Goal: Browse casually: Explore the website without a specific task or goal

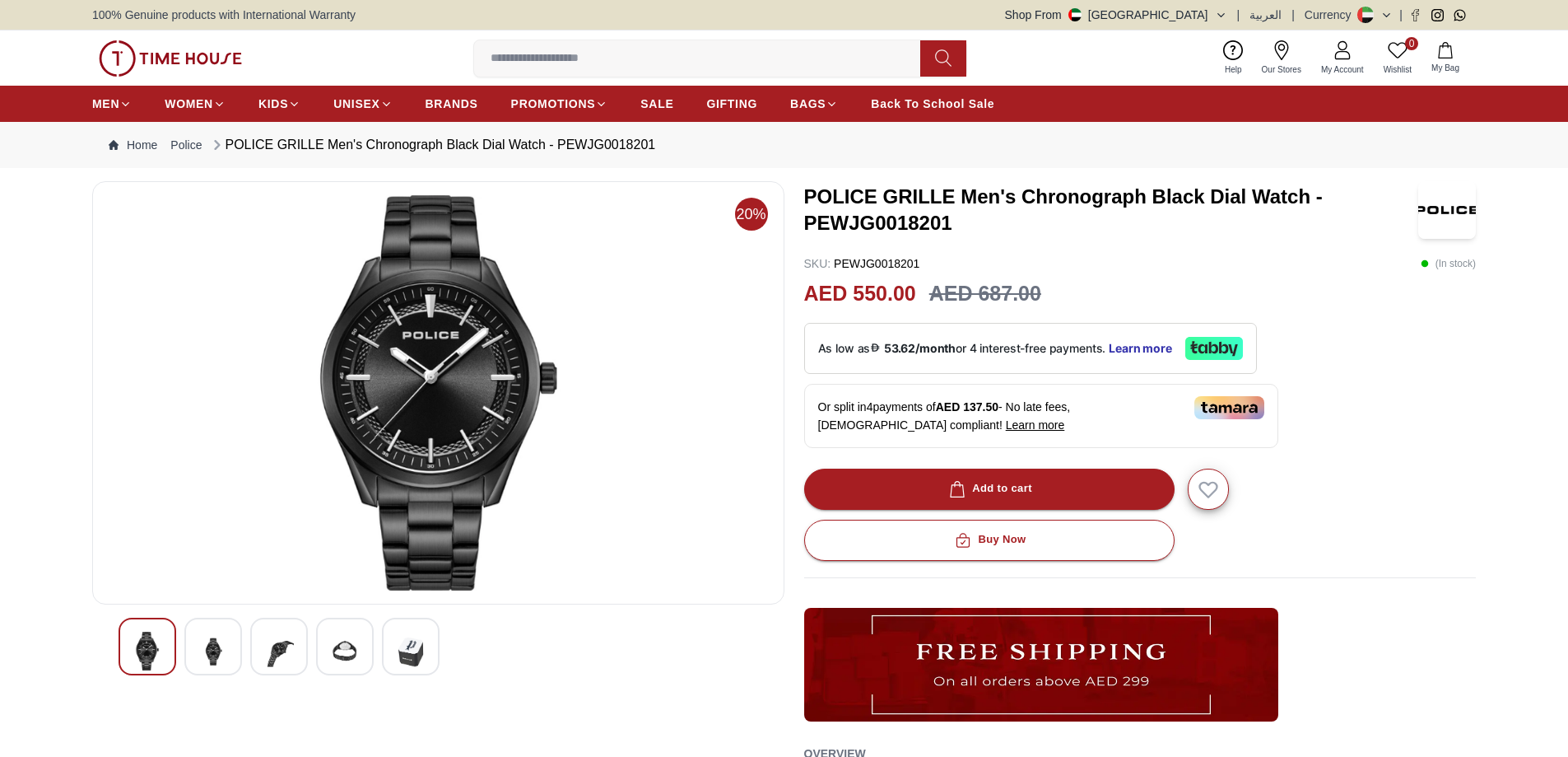
click at [228, 643] on div at bounding box center [213, 646] width 58 height 58
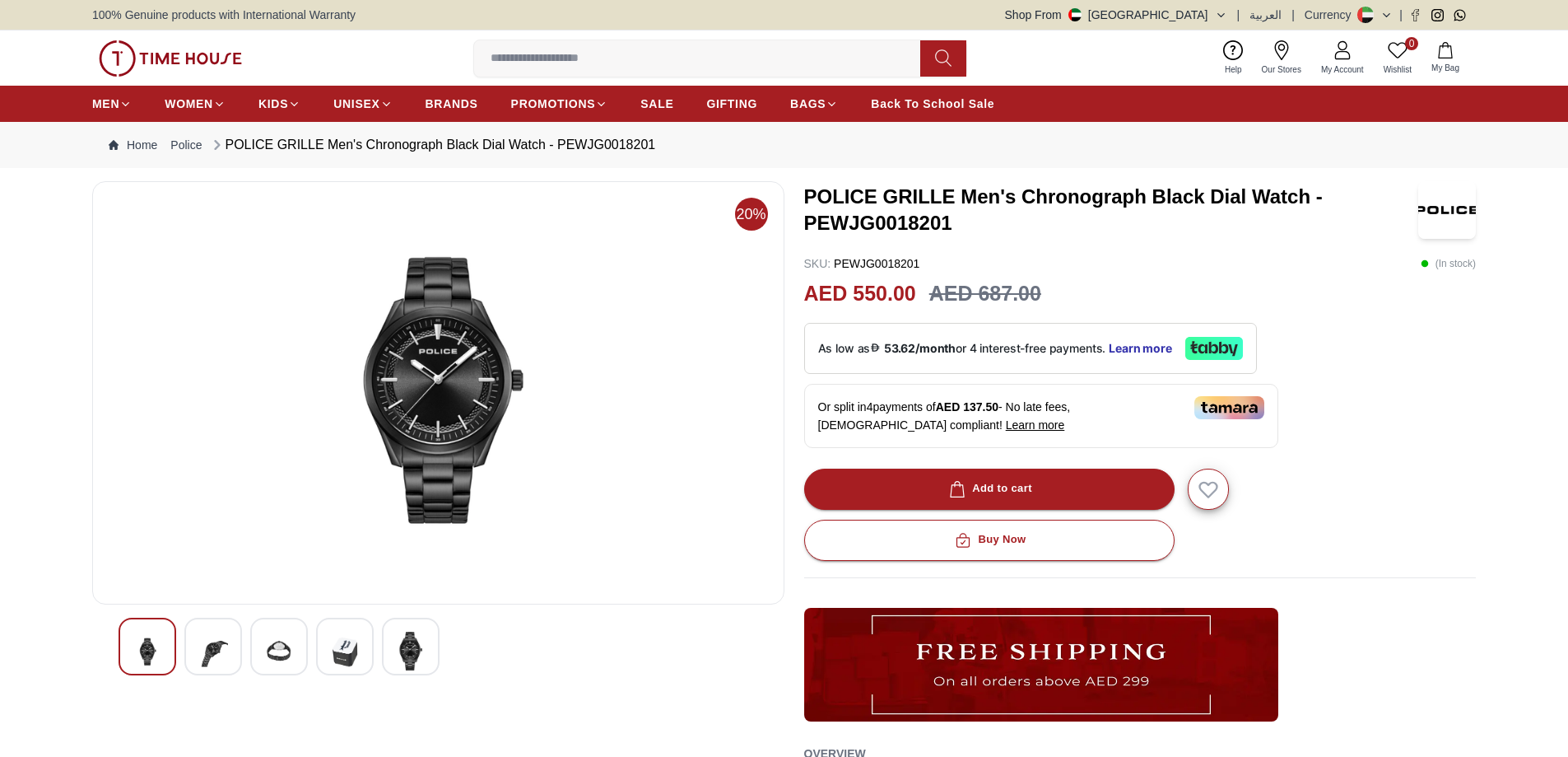
click at [269, 654] on img at bounding box center [278, 651] width 29 height 40
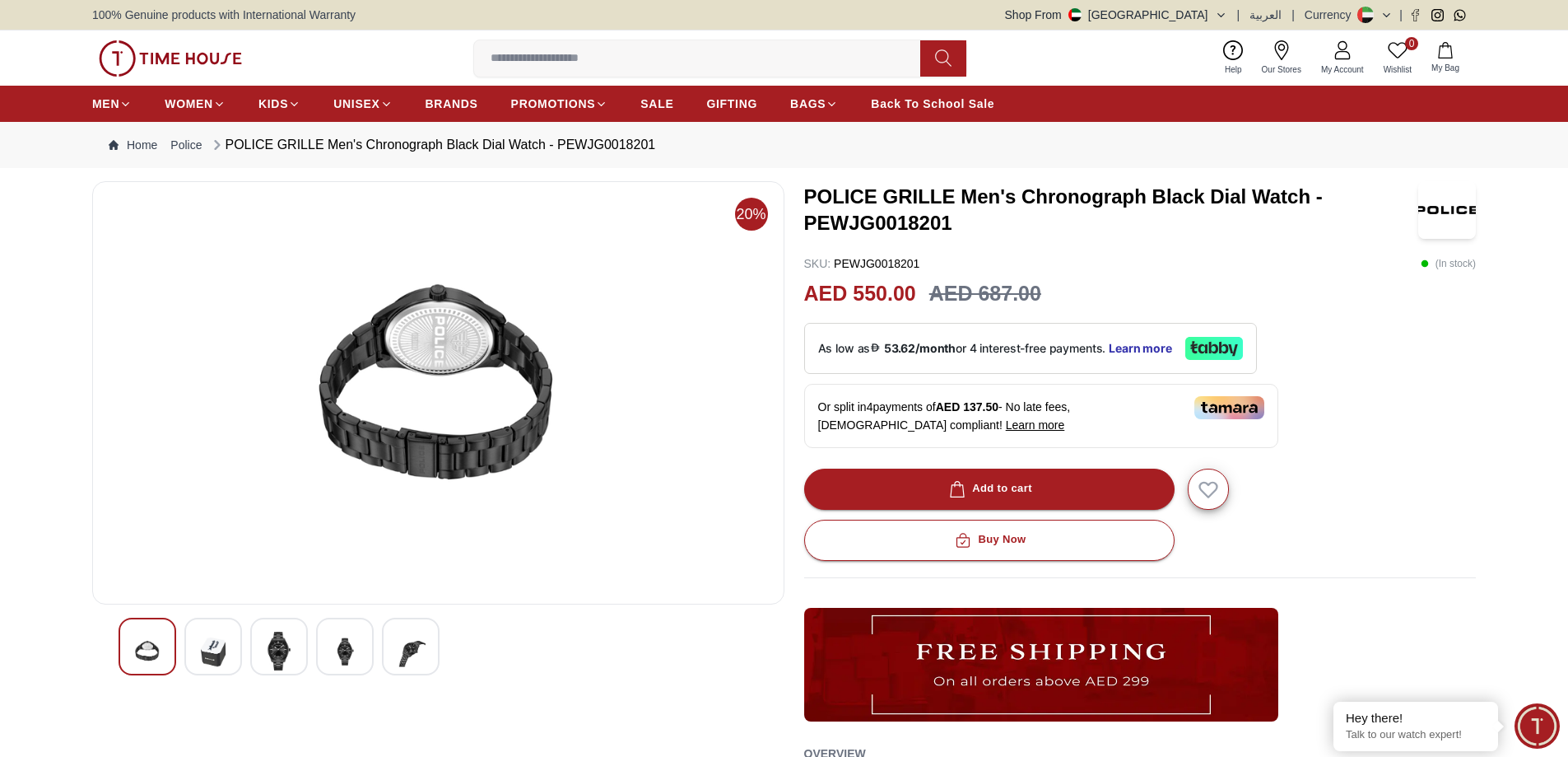
click at [261, 650] on div at bounding box center [278, 646] width 58 height 58
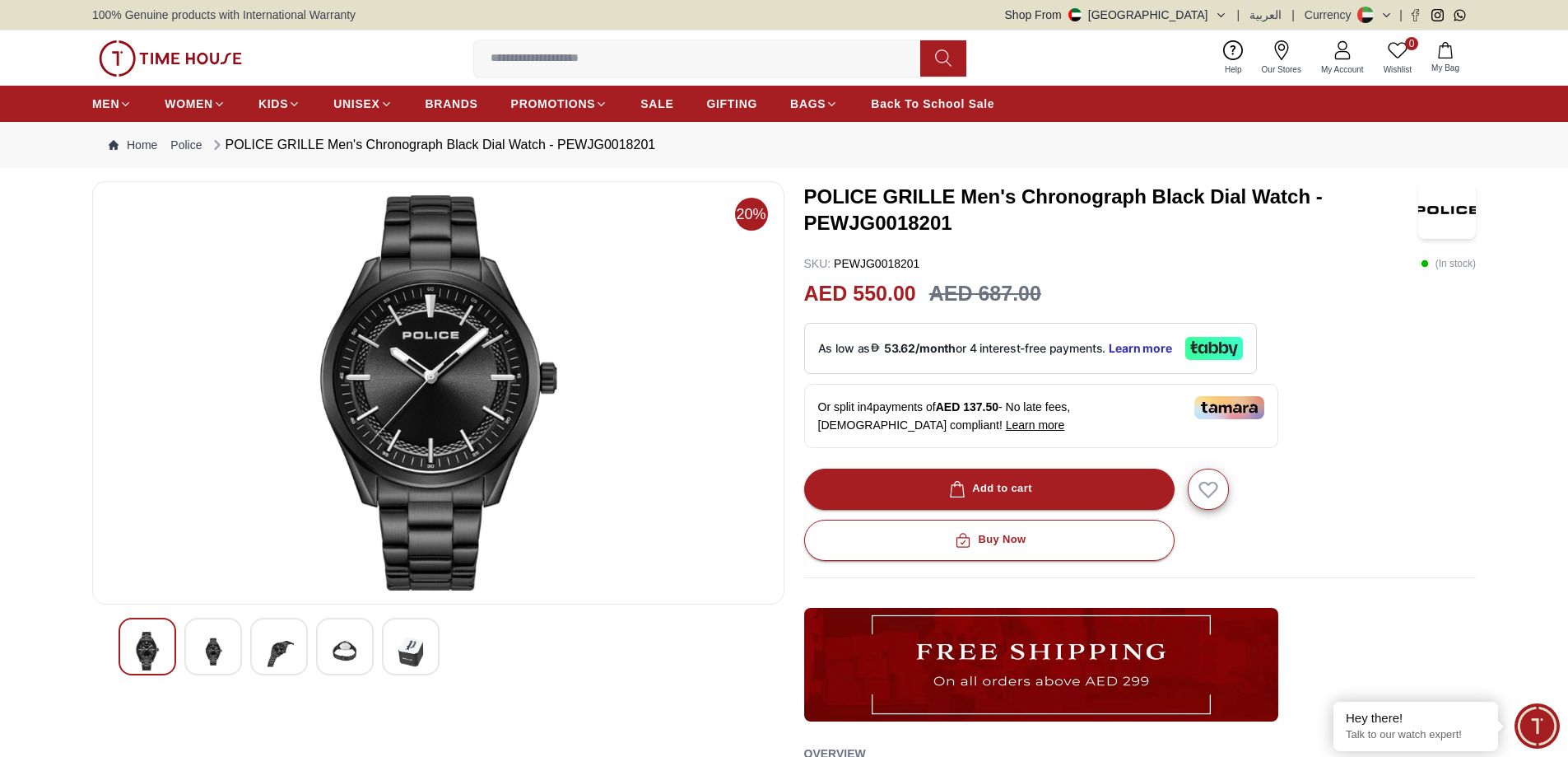
click at [336, 658] on img at bounding box center [344, 651] width 29 height 40
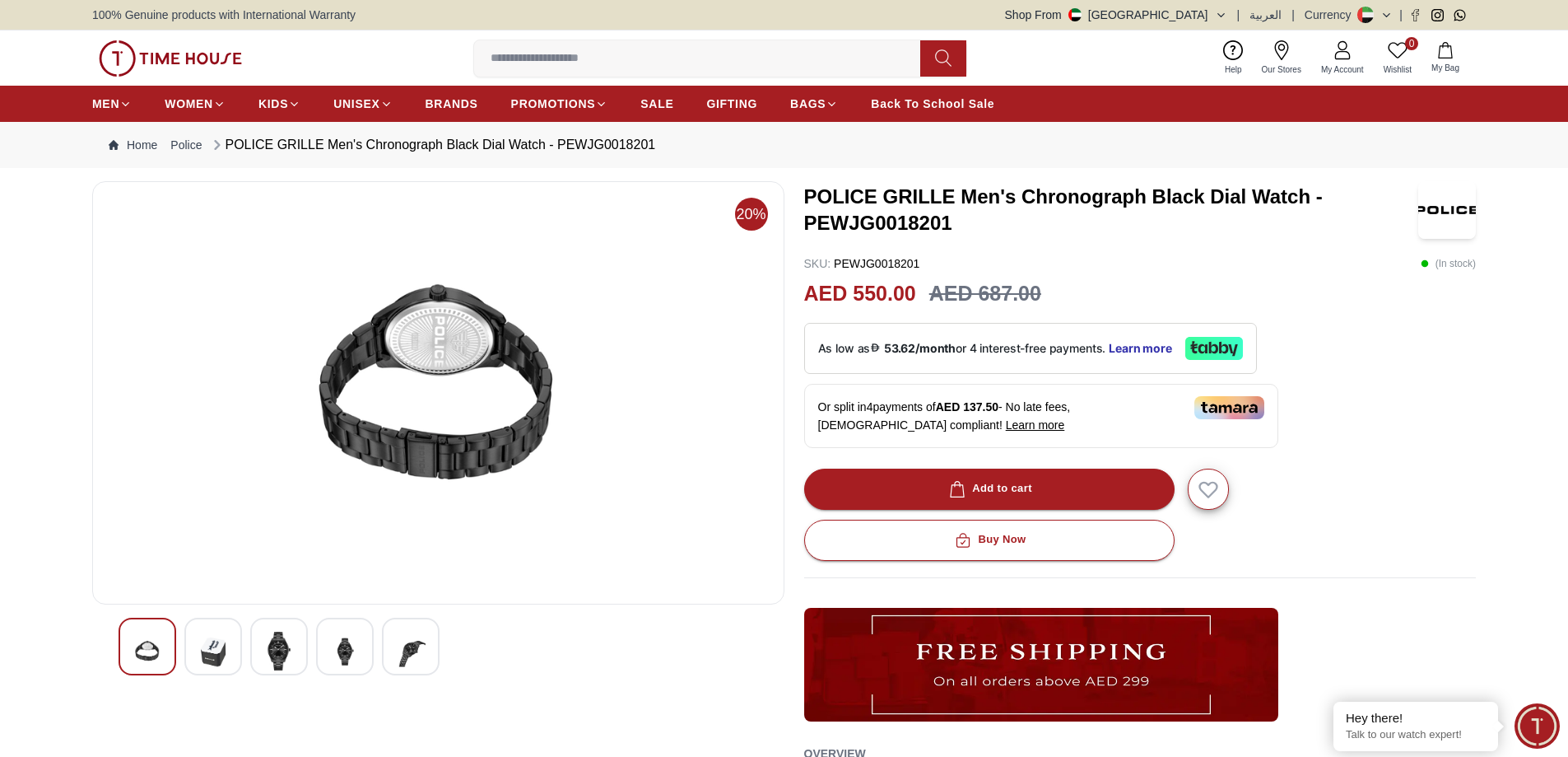
click at [415, 669] on img at bounding box center [411, 651] width 29 height 40
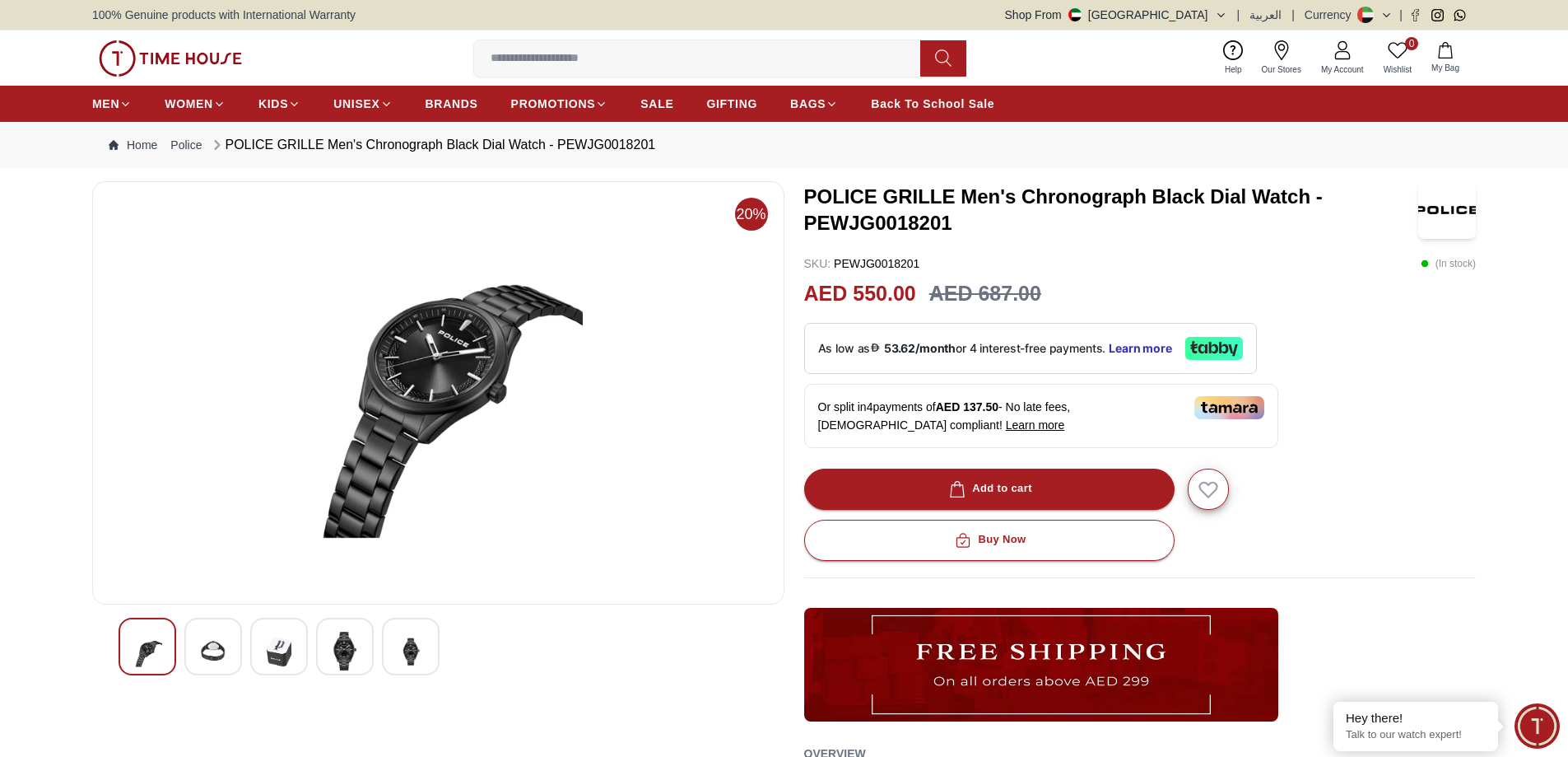
click at [206, 666] on img at bounding box center [212, 651] width 29 height 40
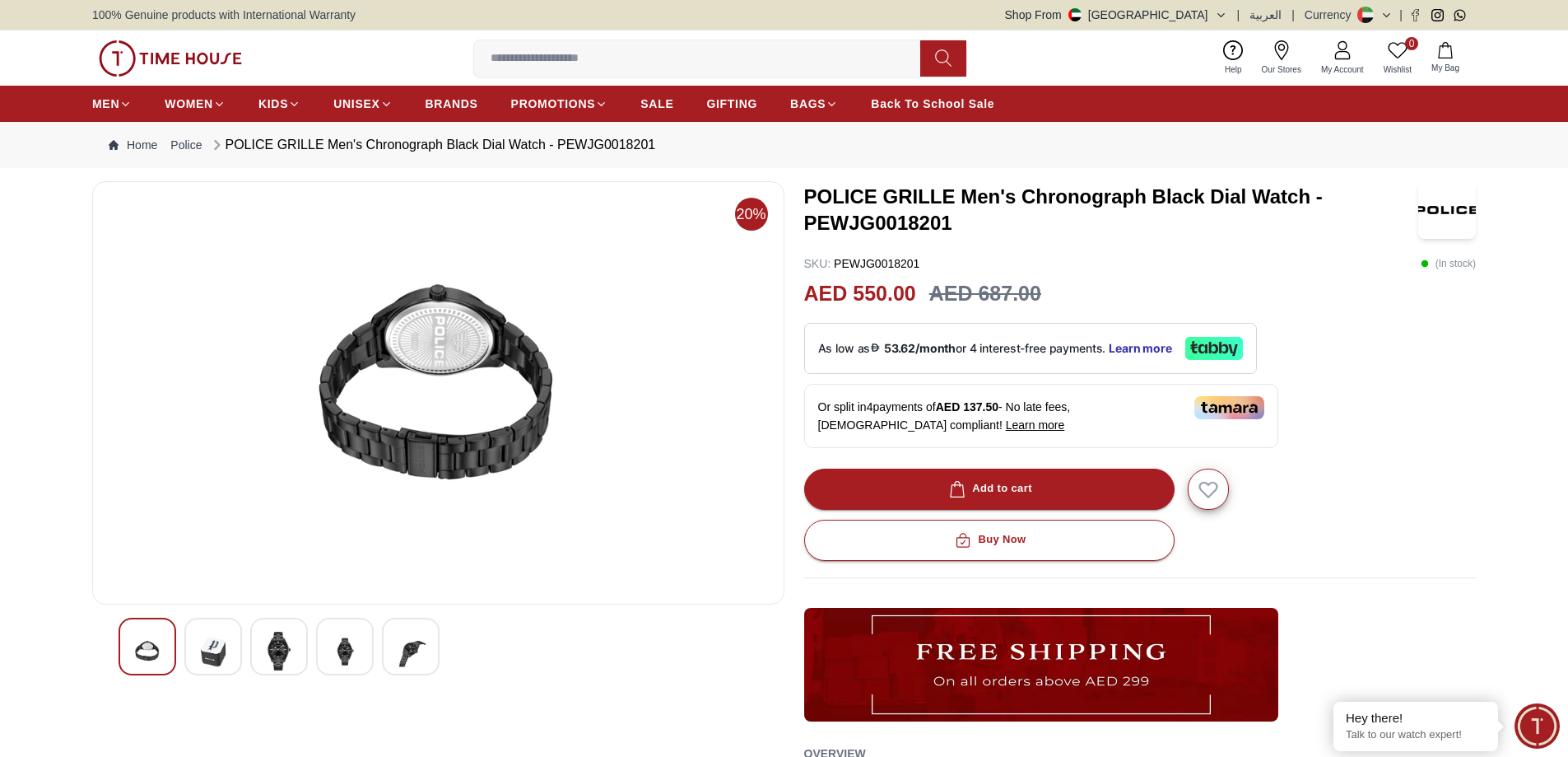
click at [161, 645] on img at bounding box center [146, 651] width 29 height 40
click at [143, 647] on img at bounding box center [146, 651] width 29 height 40
click at [205, 647] on img at bounding box center [212, 651] width 29 height 40
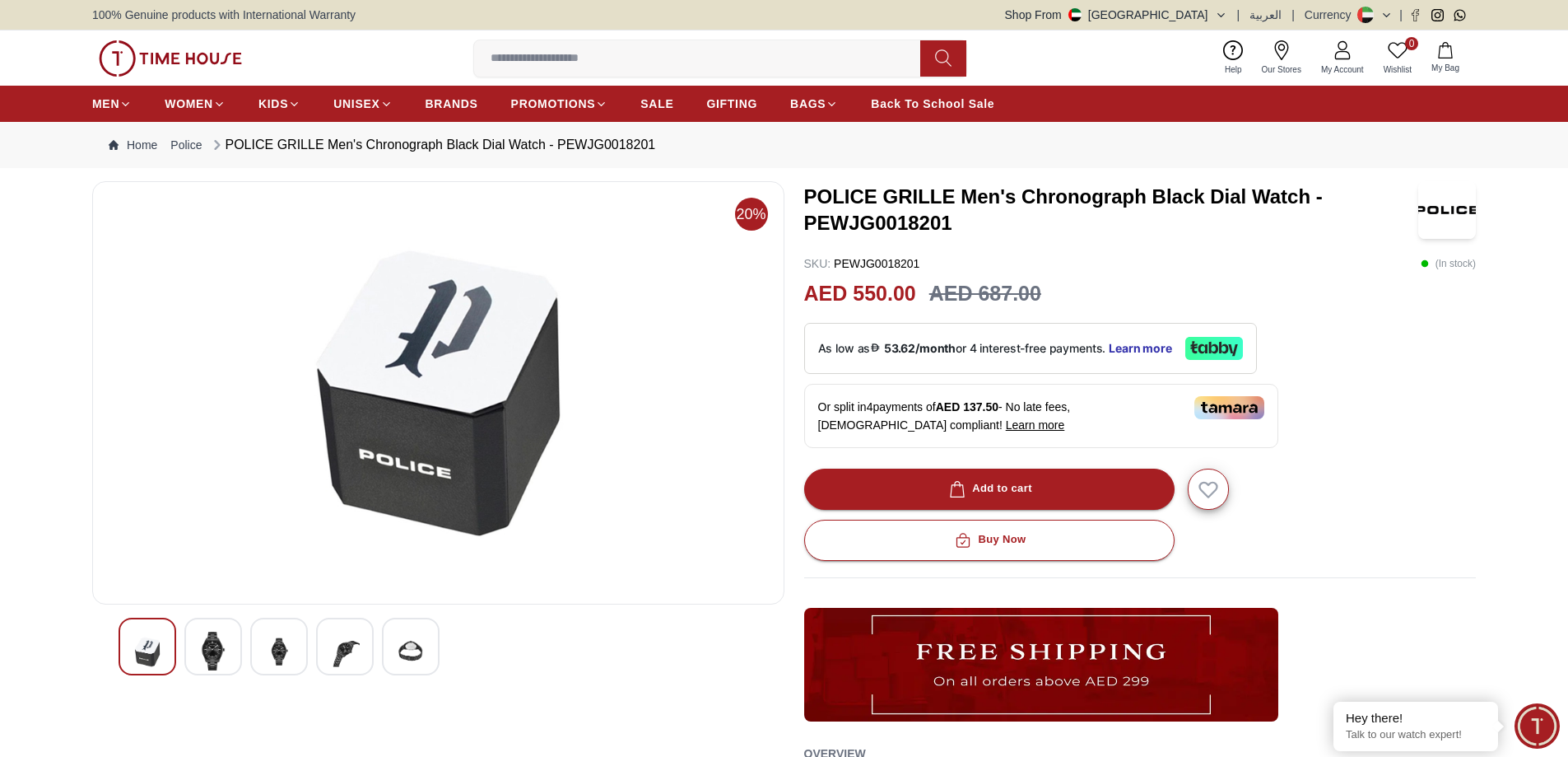
click at [288, 646] on img at bounding box center [278, 651] width 29 height 40
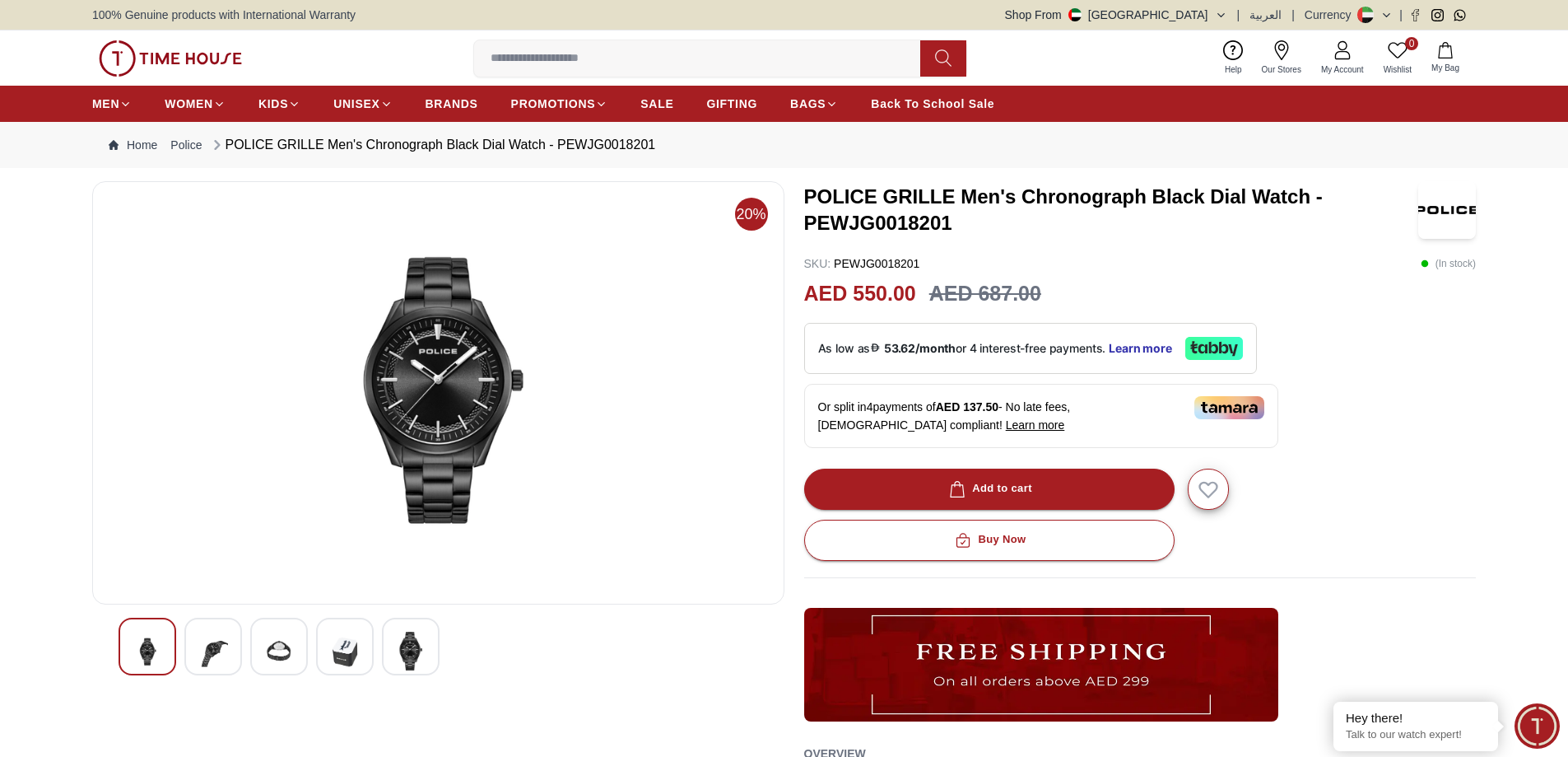
click at [208, 648] on img at bounding box center [212, 651] width 29 height 40
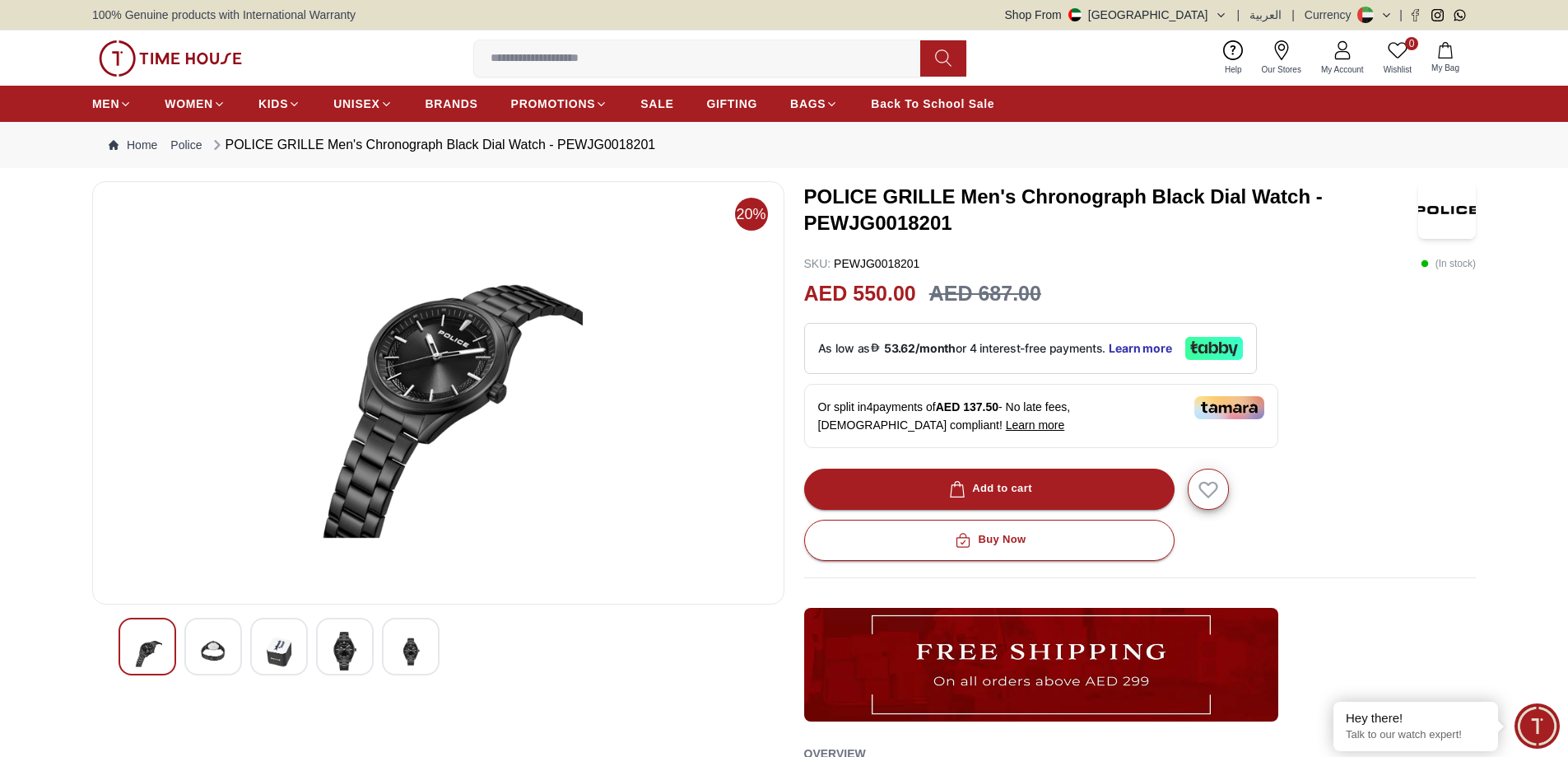
click at [213, 639] on img at bounding box center [212, 651] width 29 height 40
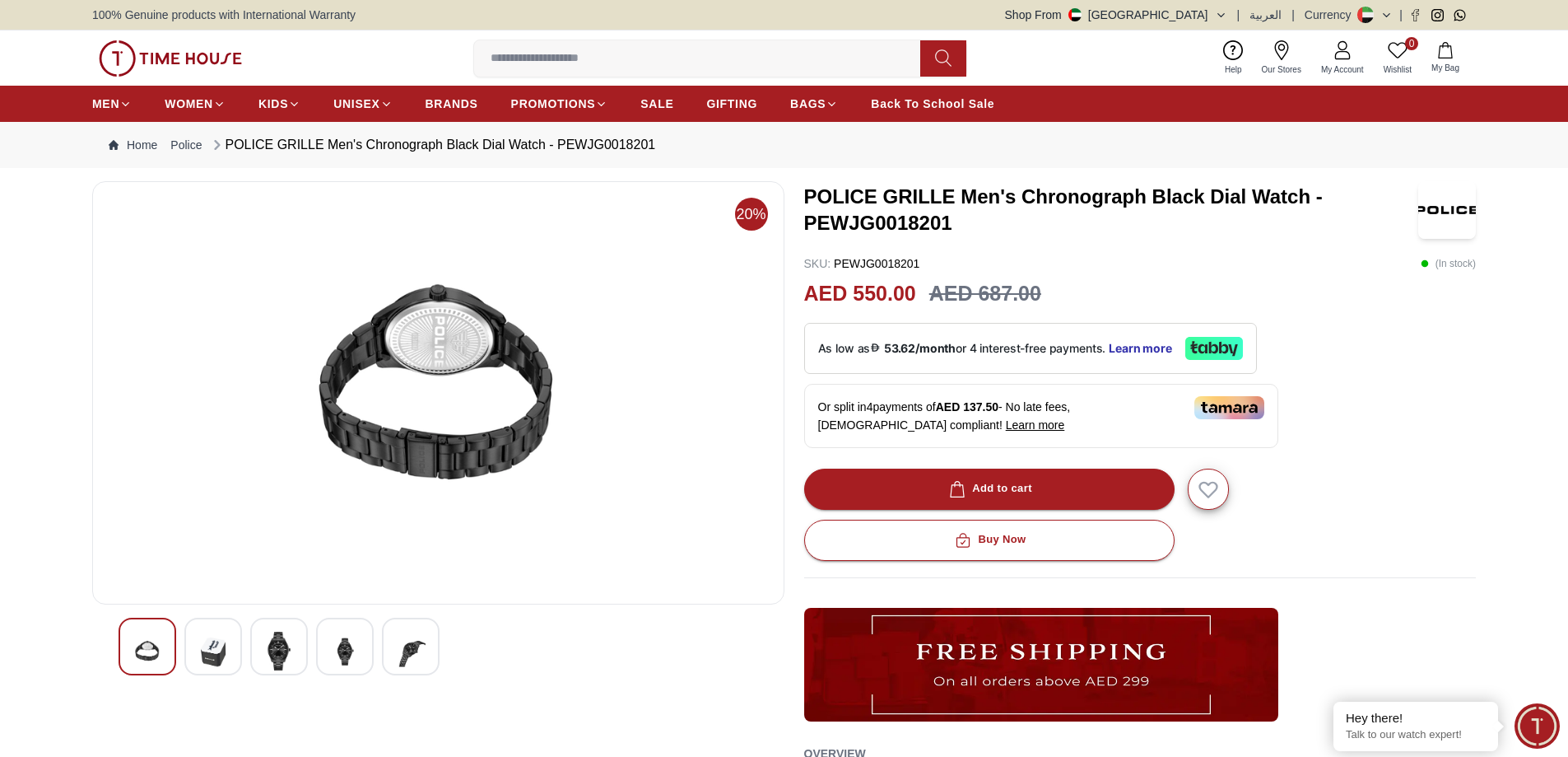
click at [269, 645] on img at bounding box center [278, 650] width 29 height 38
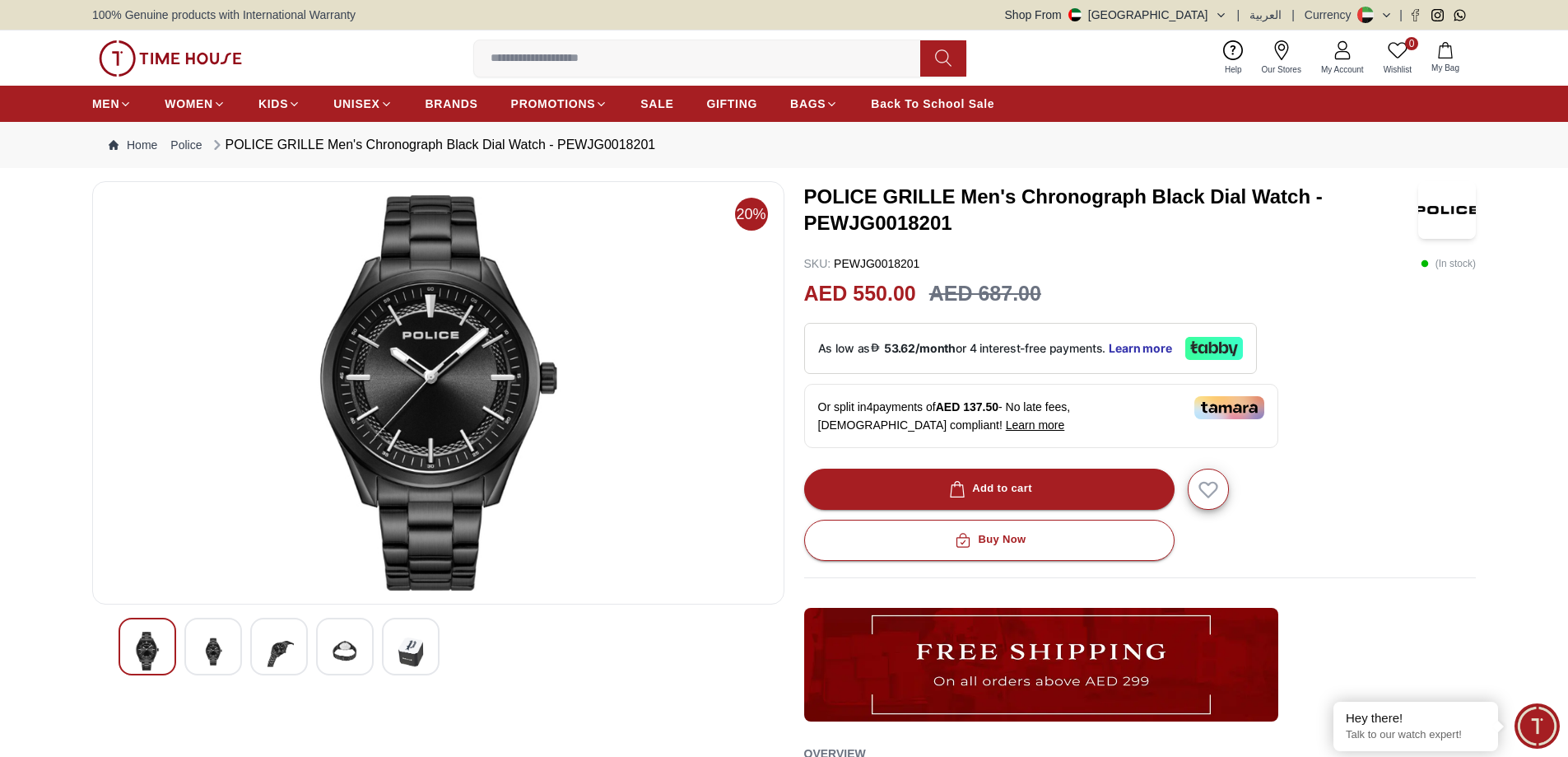
click at [369, 664] on div at bounding box center [344, 646] width 58 height 58
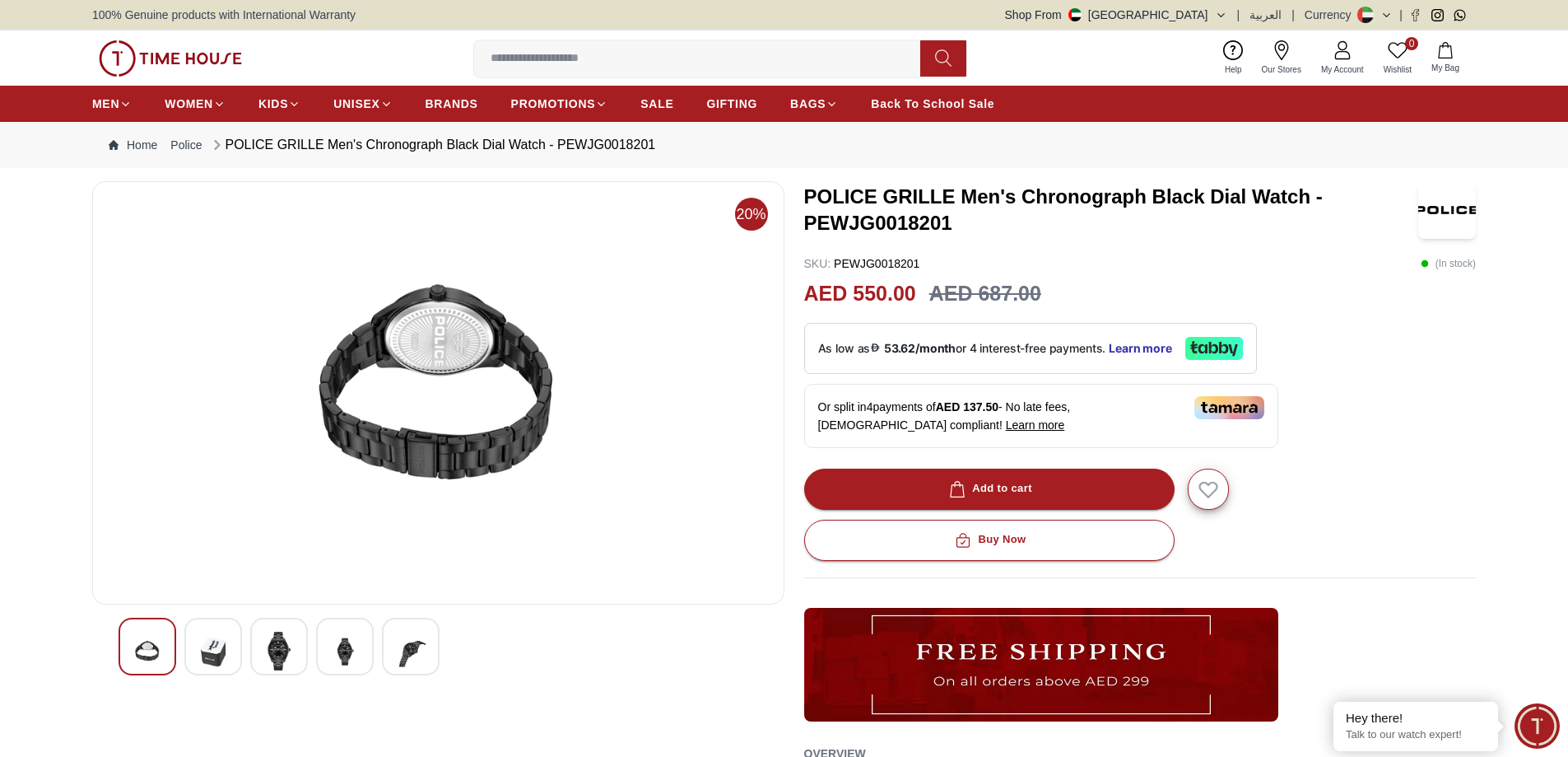
click at [440, 655] on div at bounding box center [438, 646] width 640 height 58
click at [426, 649] on div at bounding box center [411, 646] width 58 height 58
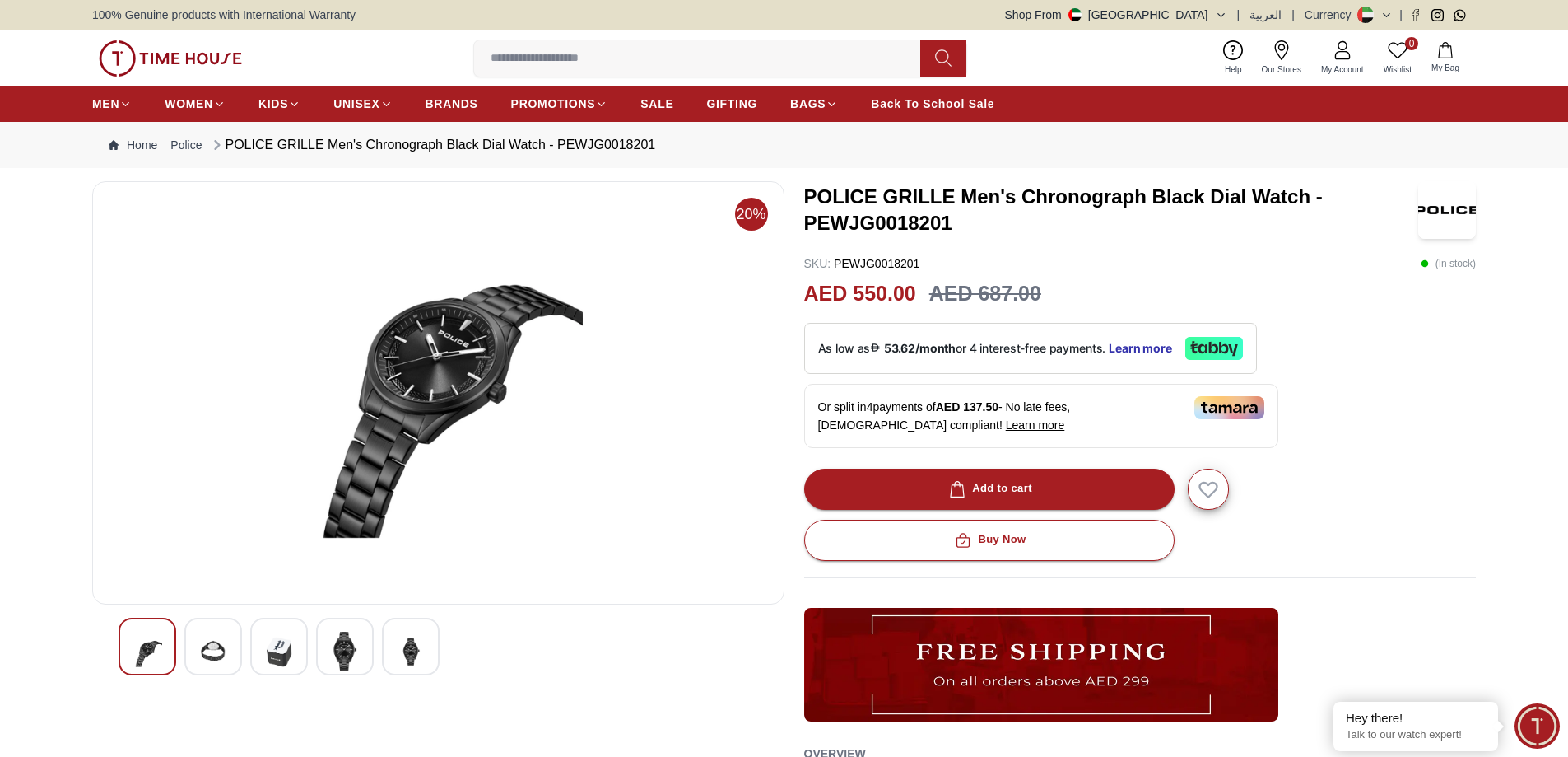
click at [272, 643] on img at bounding box center [278, 651] width 29 height 40
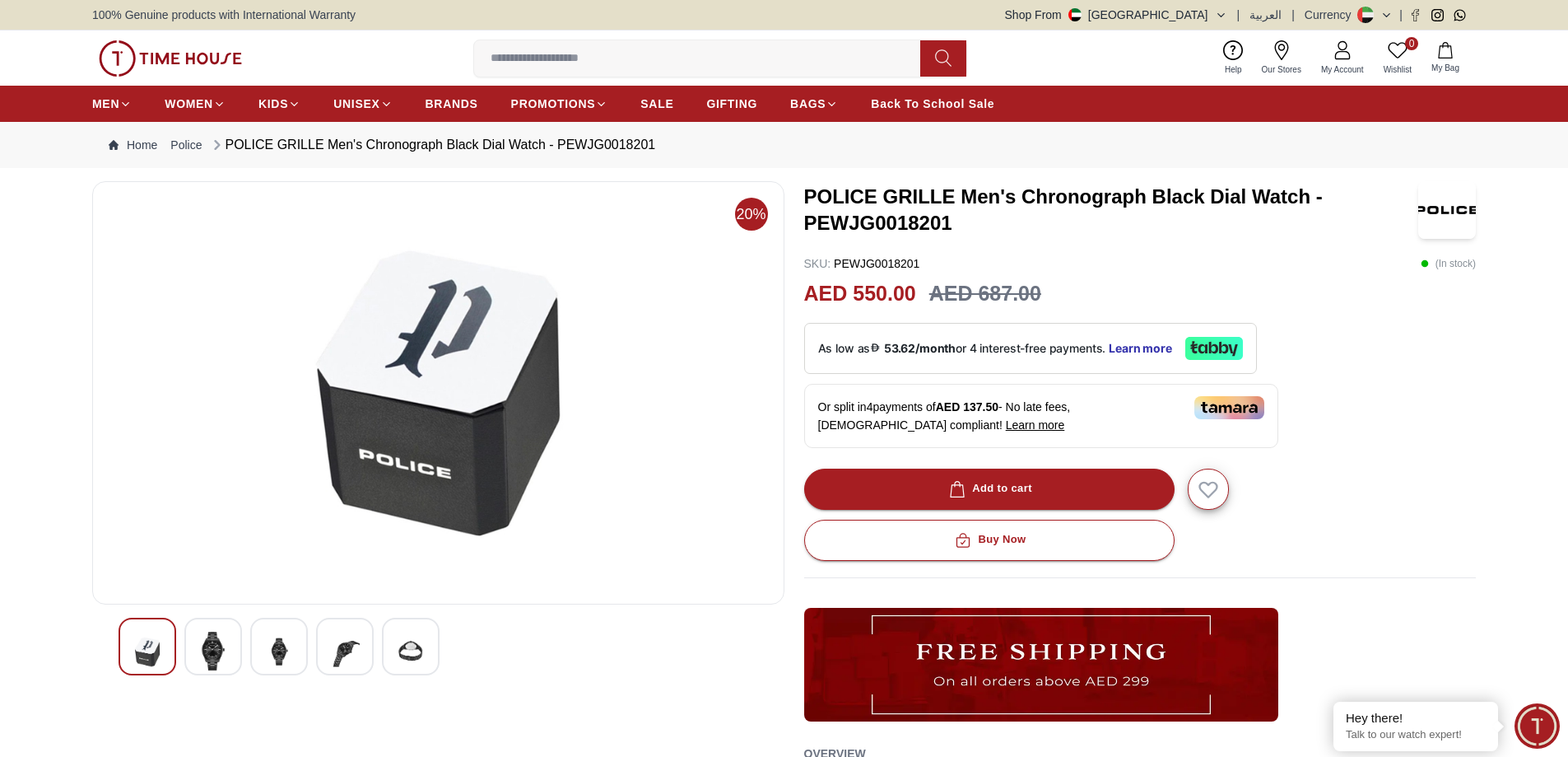
click at [401, 647] on img at bounding box center [411, 651] width 29 height 40
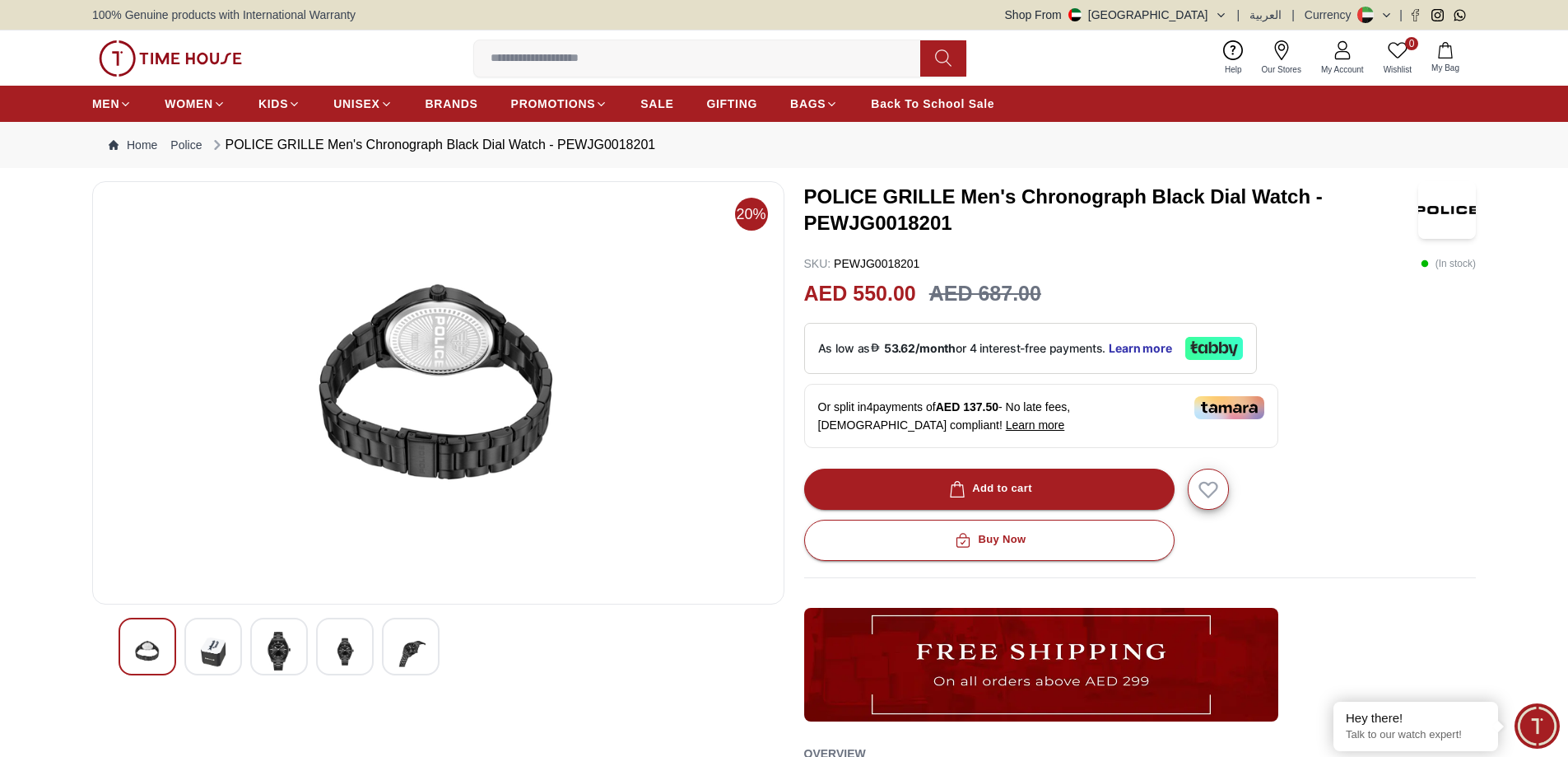
click at [274, 651] on img at bounding box center [278, 650] width 29 height 38
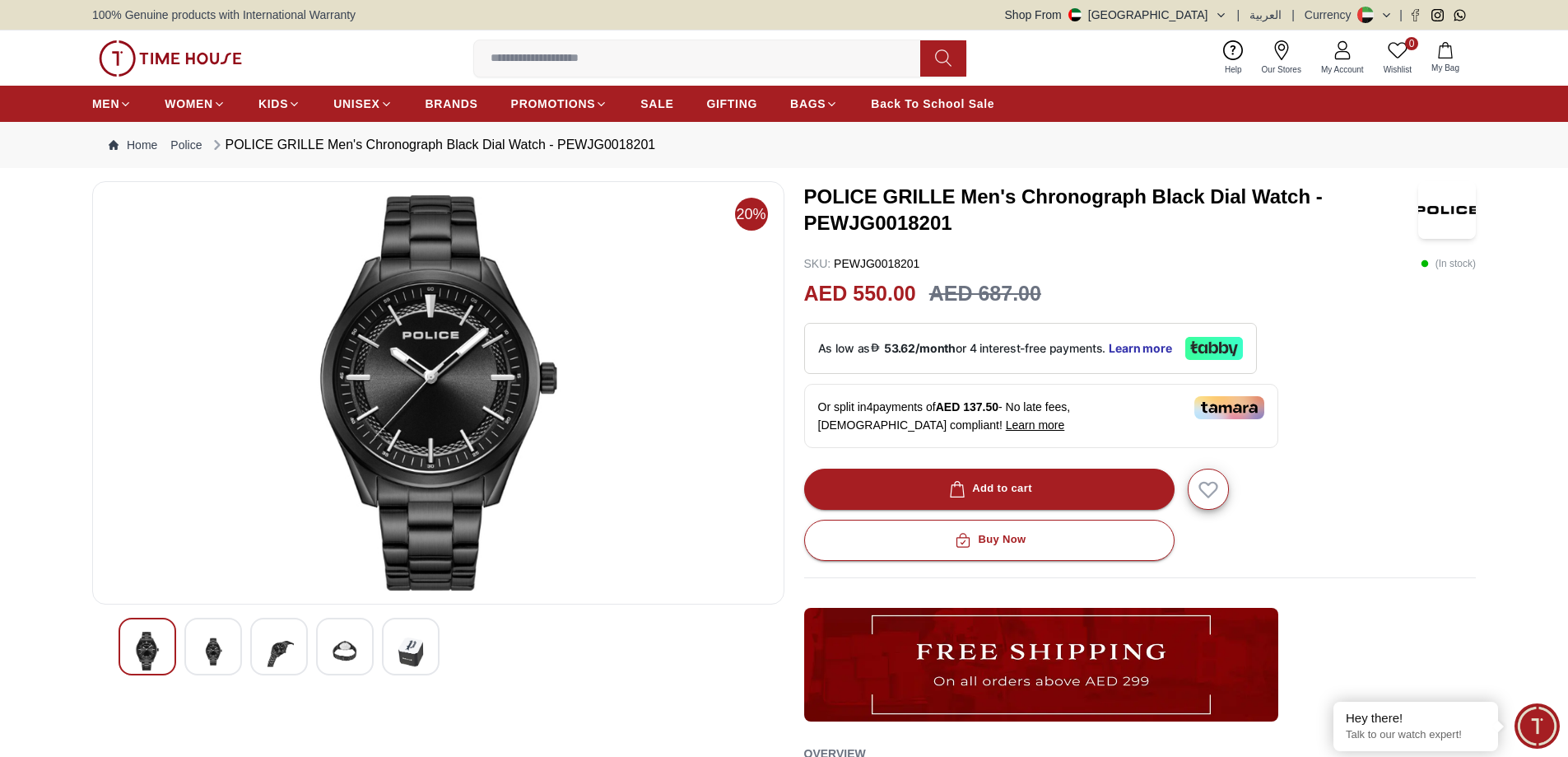
click at [337, 645] on img at bounding box center [344, 651] width 29 height 40
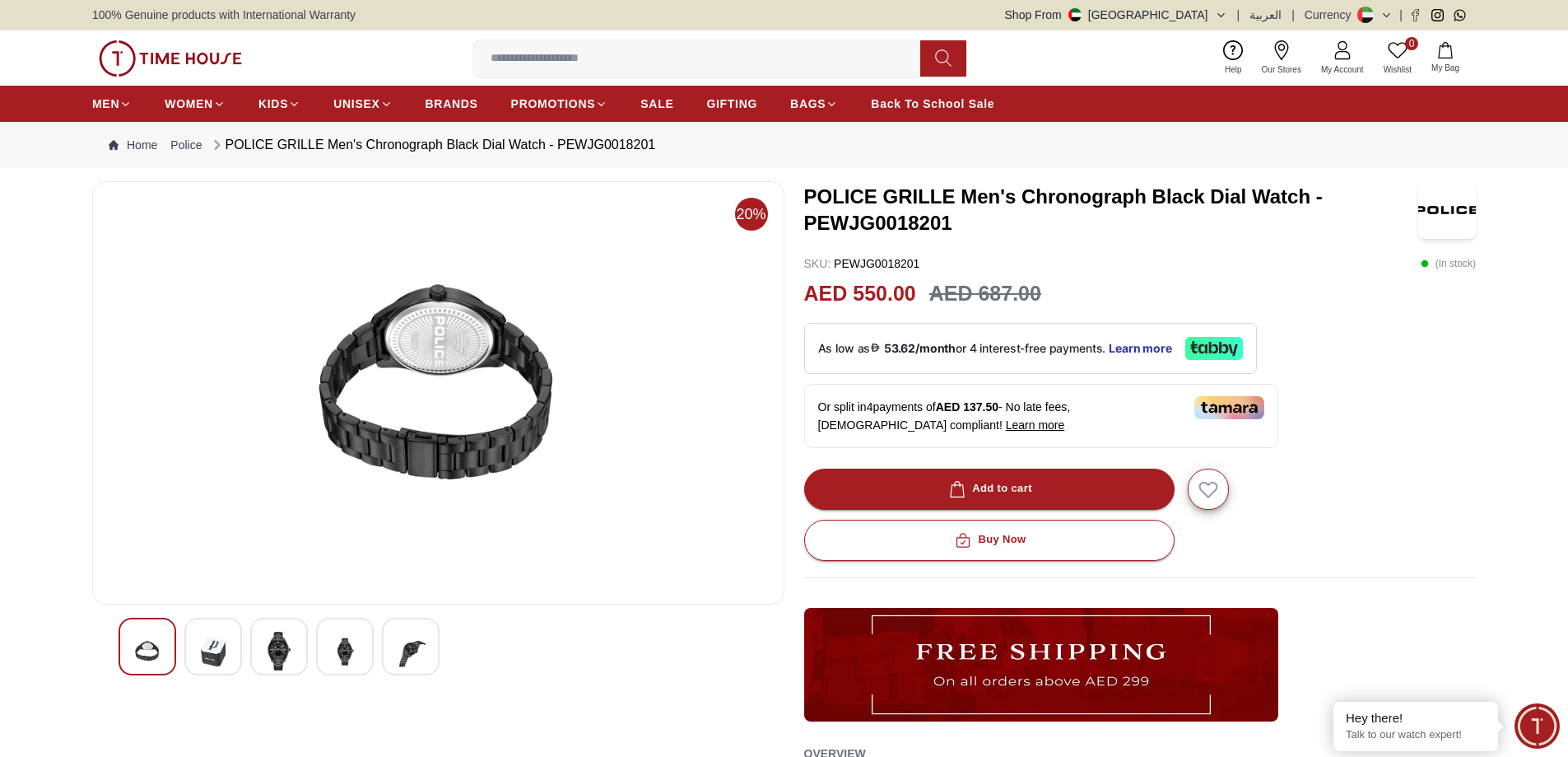
click at [404, 658] on img at bounding box center [411, 651] width 29 height 40
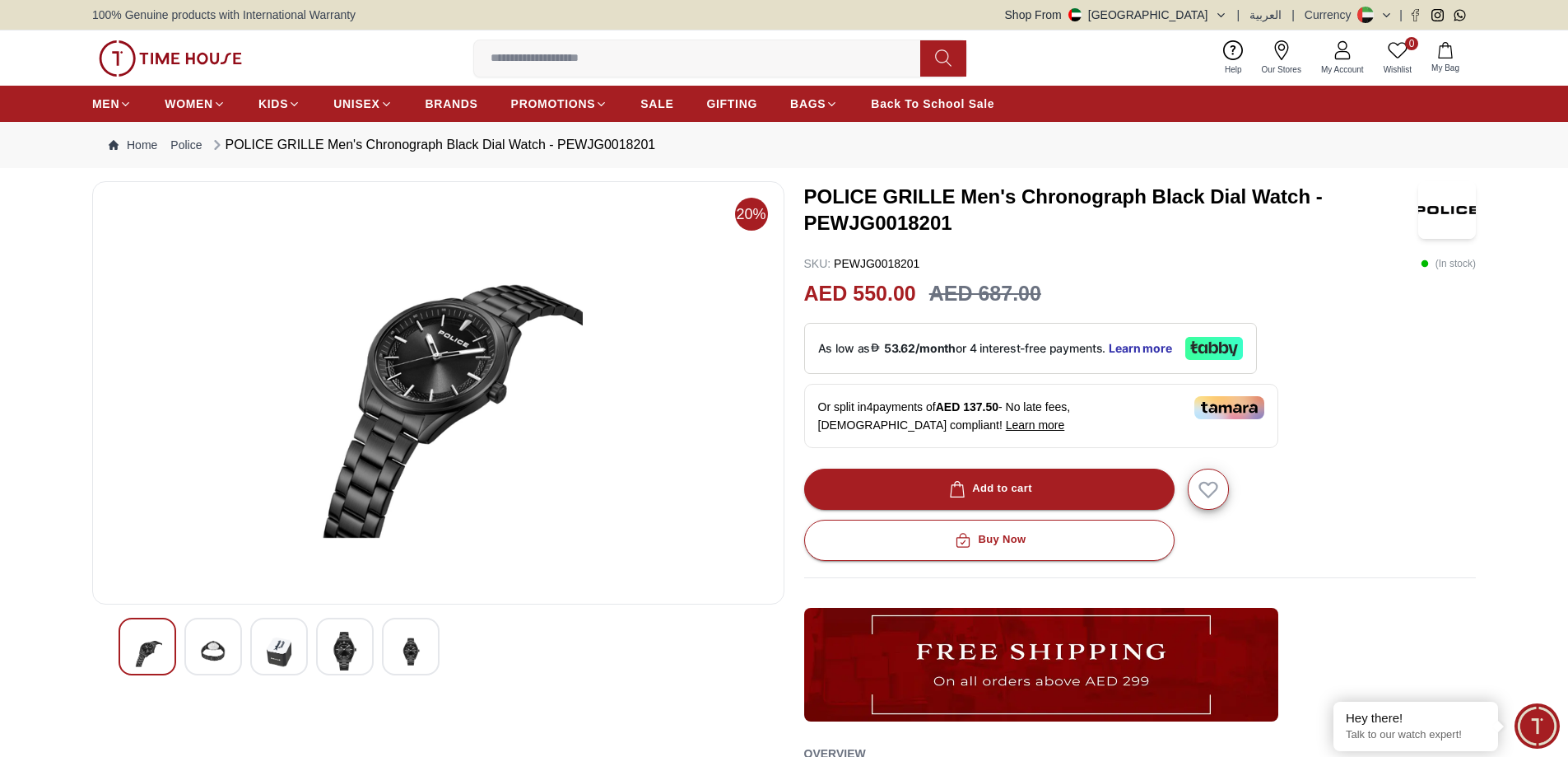
click at [229, 653] on div at bounding box center [213, 646] width 58 height 58
